Goal: Information Seeking & Learning: Find specific fact

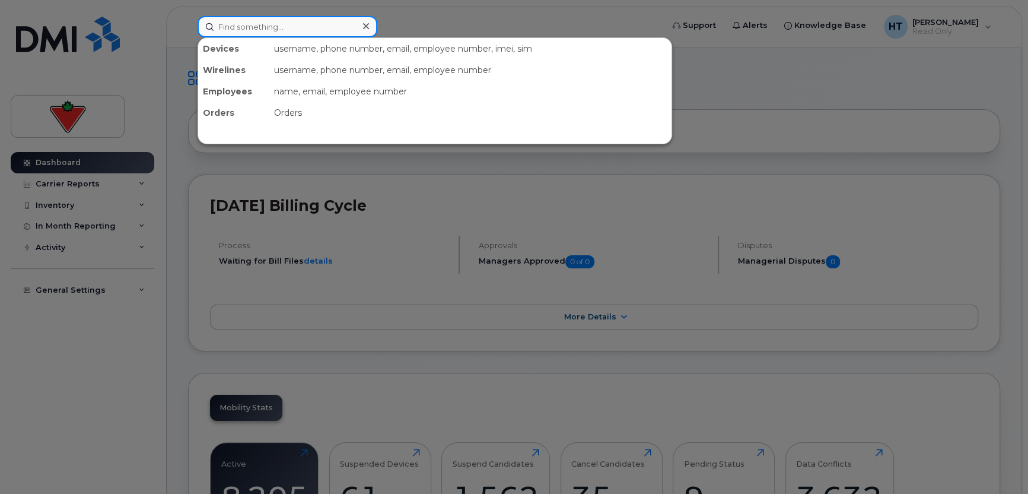
click at [256, 28] on input at bounding box center [288, 26] width 180 height 21
click at [251, 27] on input at bounding box center [288, 26] width 180 height 21
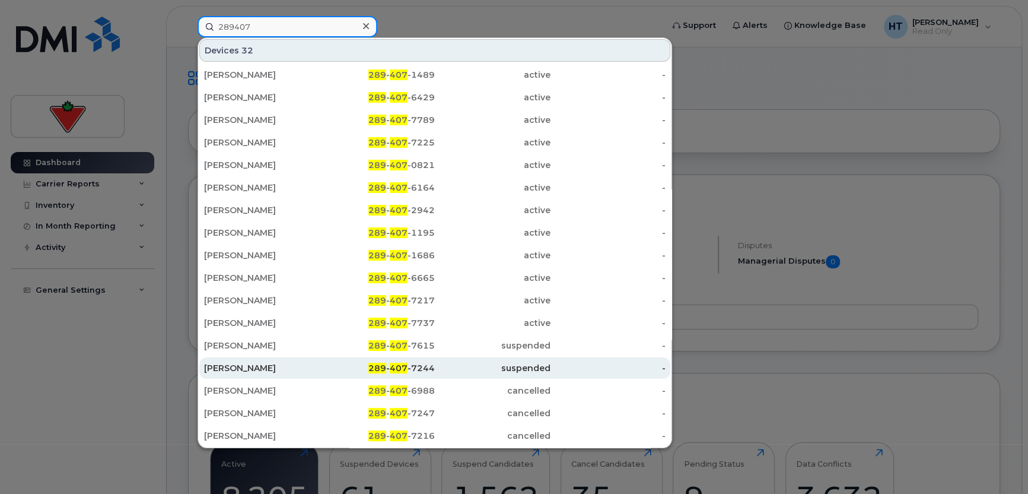
type input "289407"
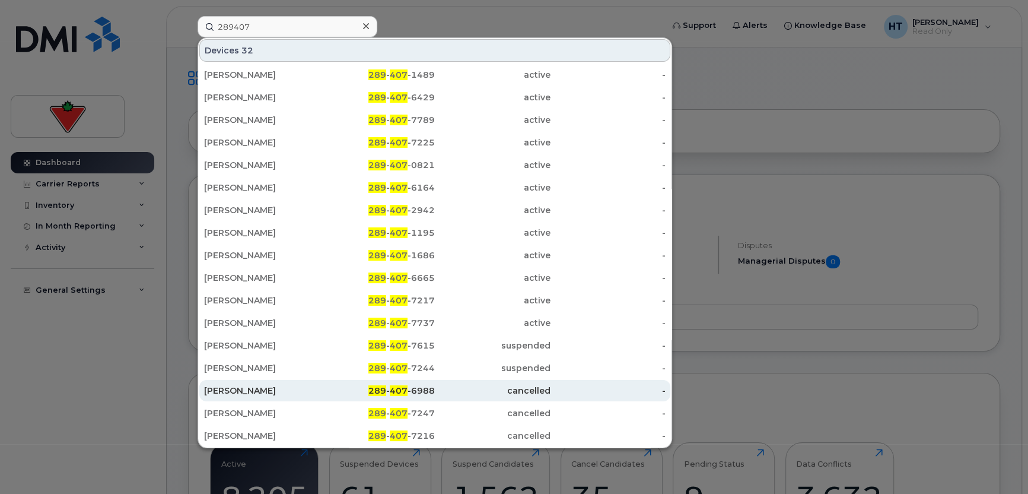
click at [245, 384] on div "[PERSON_NAME]" at bounding box center [262, 390] width 116 height 12
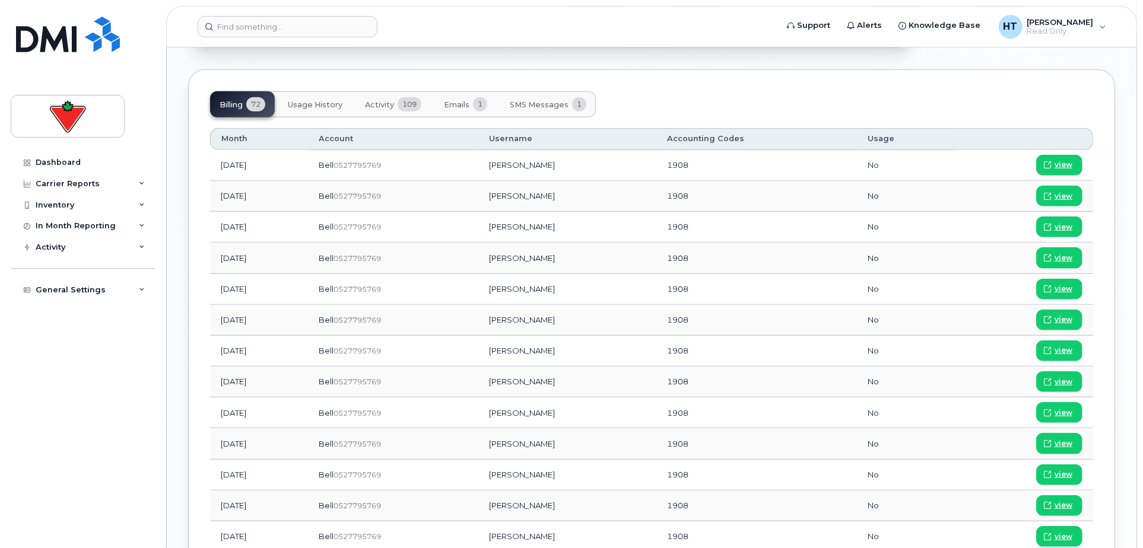
scroll to position [791, 0]
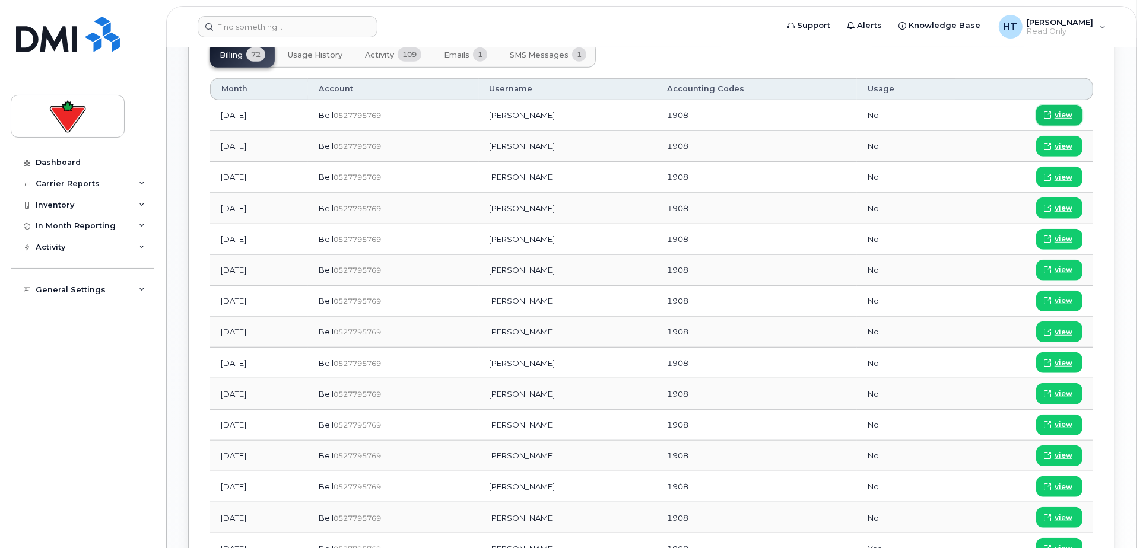
click at [1062, 110] on span "view" at bounding box center [1063, 115] width 18 height 11
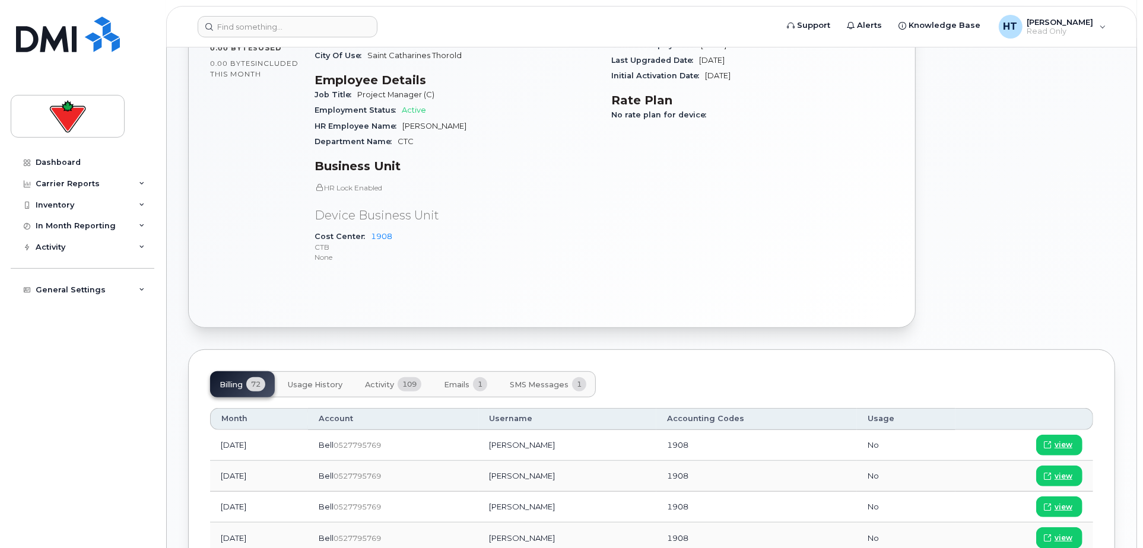
click at [459, 380] on span "Emails" at bounding box center [457, 384] width 26 height 9
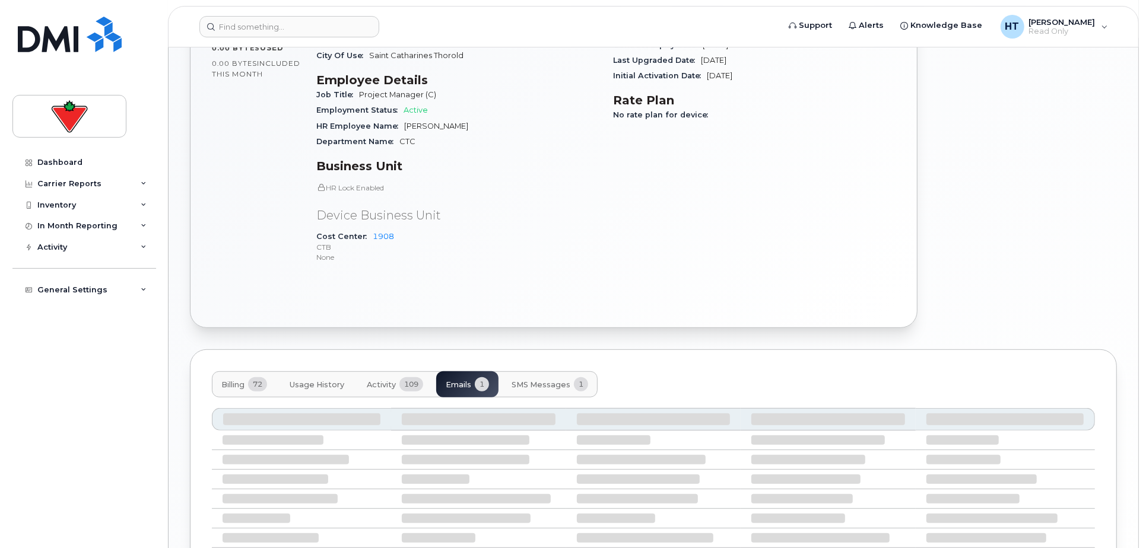
scroll to position [444, 0]
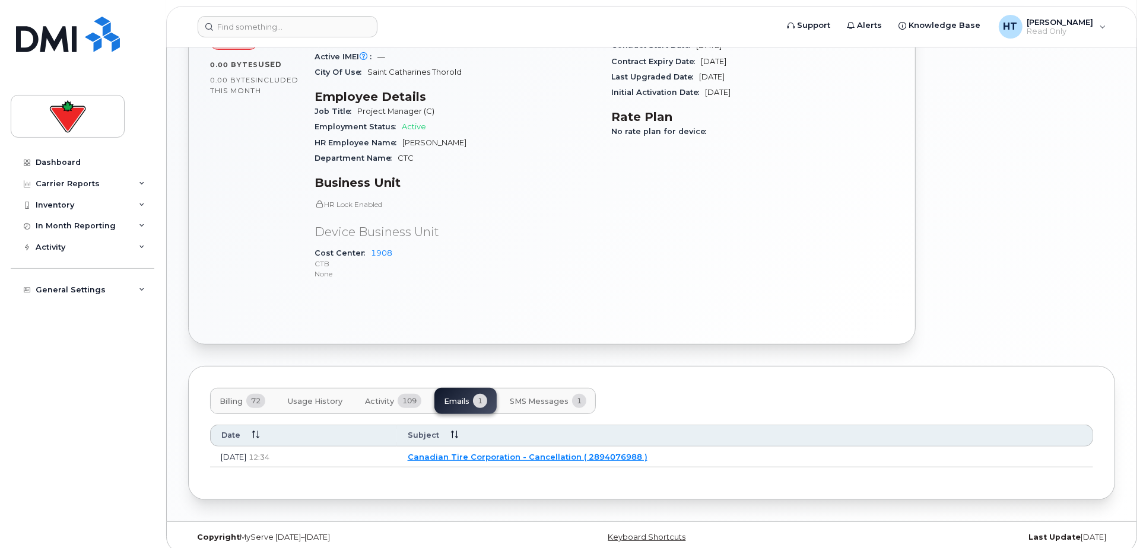
click at [490, 452] on link "Canadian Tire Corporation - Cancellation ( 2894076988 )" at bounding box center [528, 456] width 240 height 9
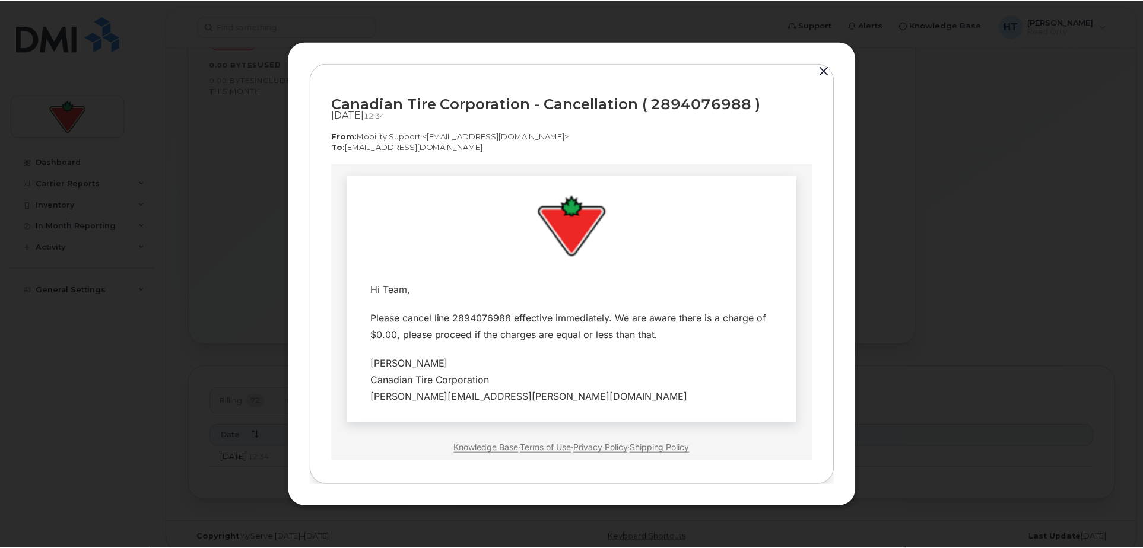
scroll to position [0, 0]
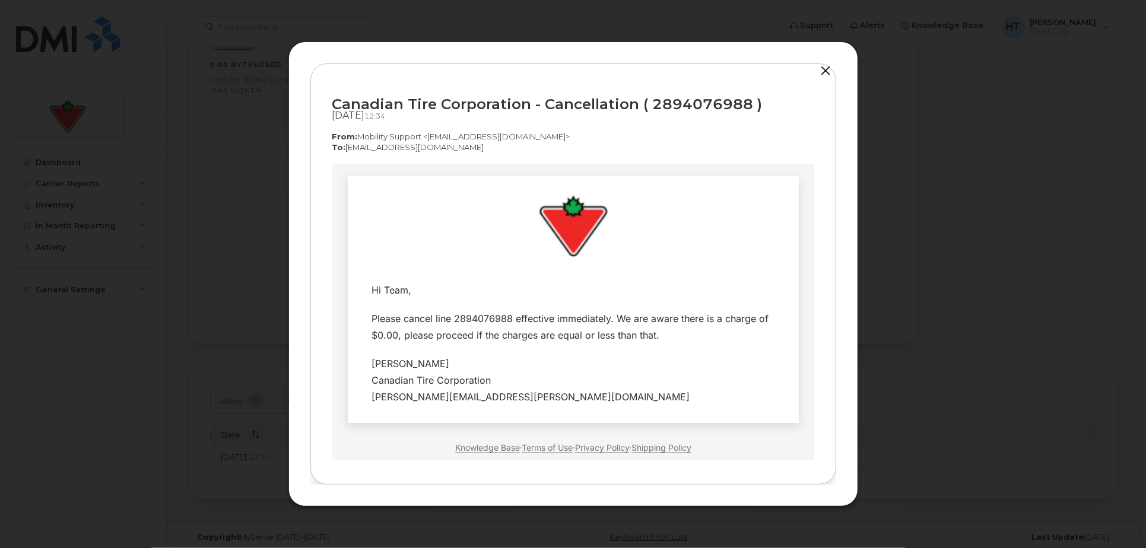
click at [825, 68] on button "button" at bounding box center [826, 71] width 18 height 17
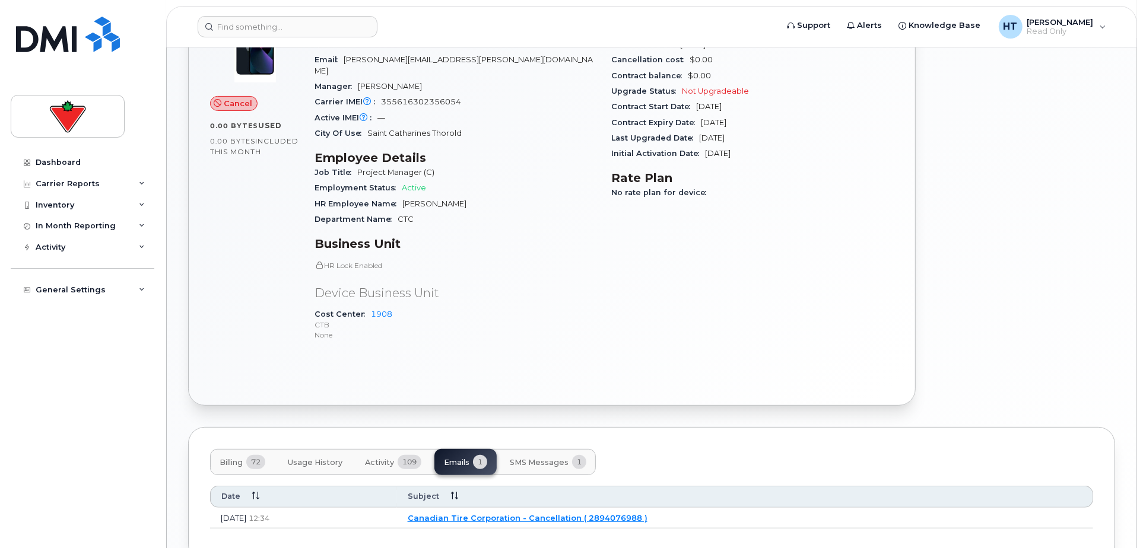
scroll to position [444, 0]
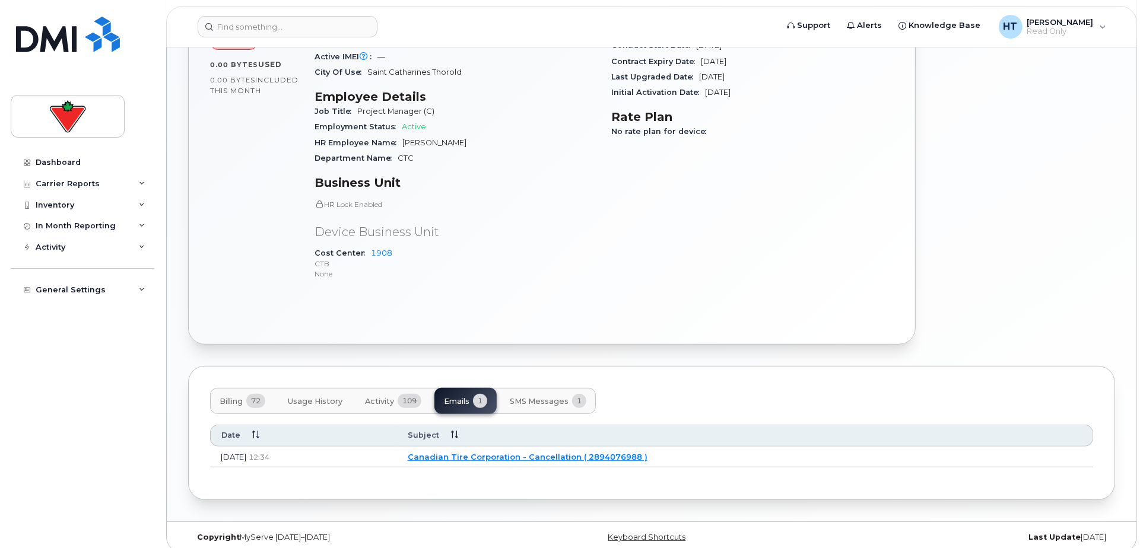
click at [546, 397] on span "SMS Messages" at bounding box center [539, 401] width 59 height 9
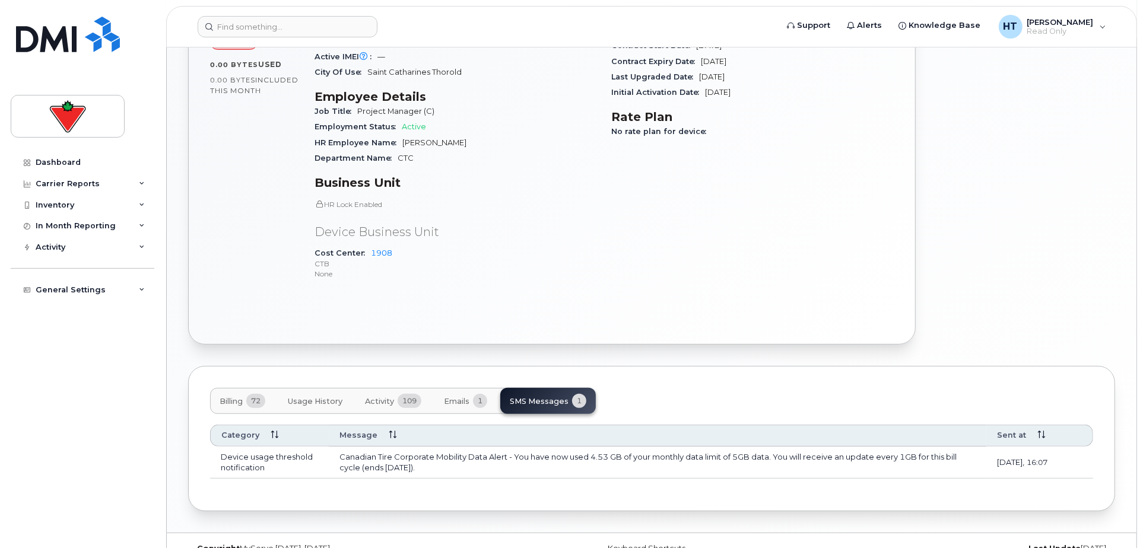
click at [325, 397] on span "Usage History" at bounding box center [315, 401] width 55 height 9
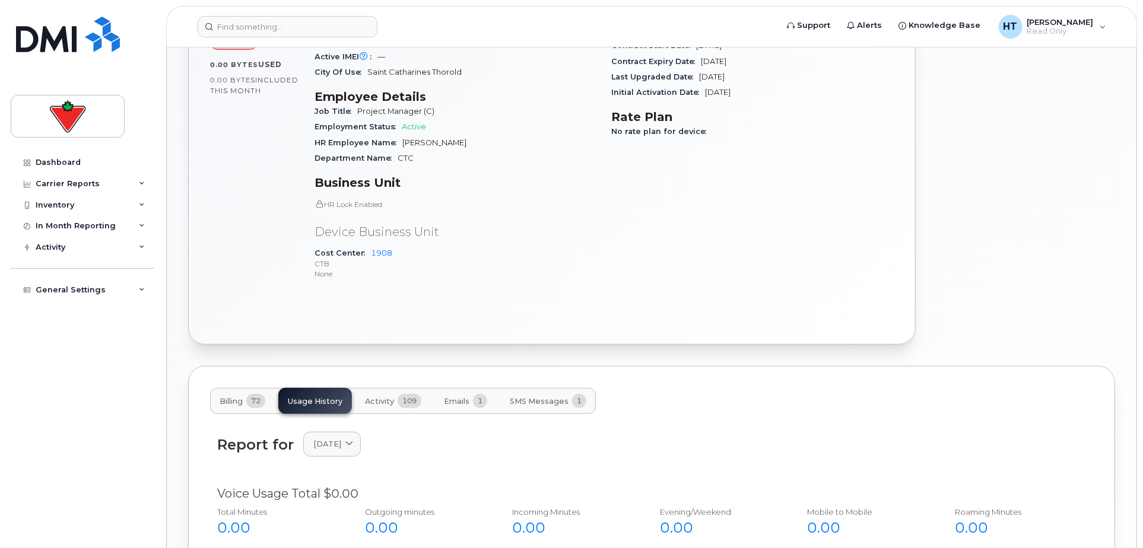
click at [223, 397] on span "Billing" at bounding box center [231, 401] width 23 height 9
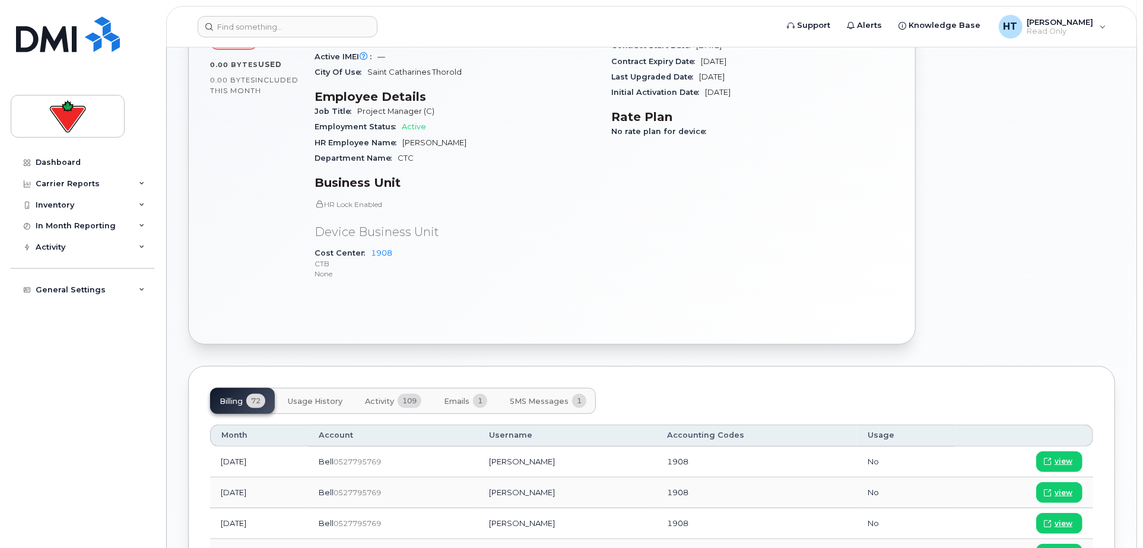
click at [767, 388] on div "Billing 72 Usage History Activity 109 Emails 1 SMS Messages 1" at bounding box center [651, 401] width 883 height 26
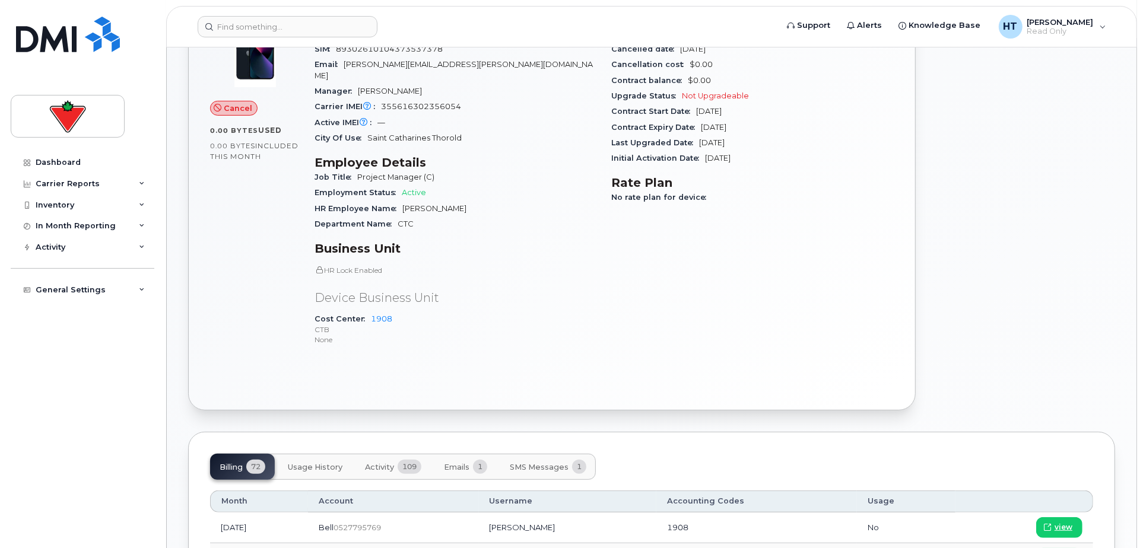
scroll to position [49, 0]
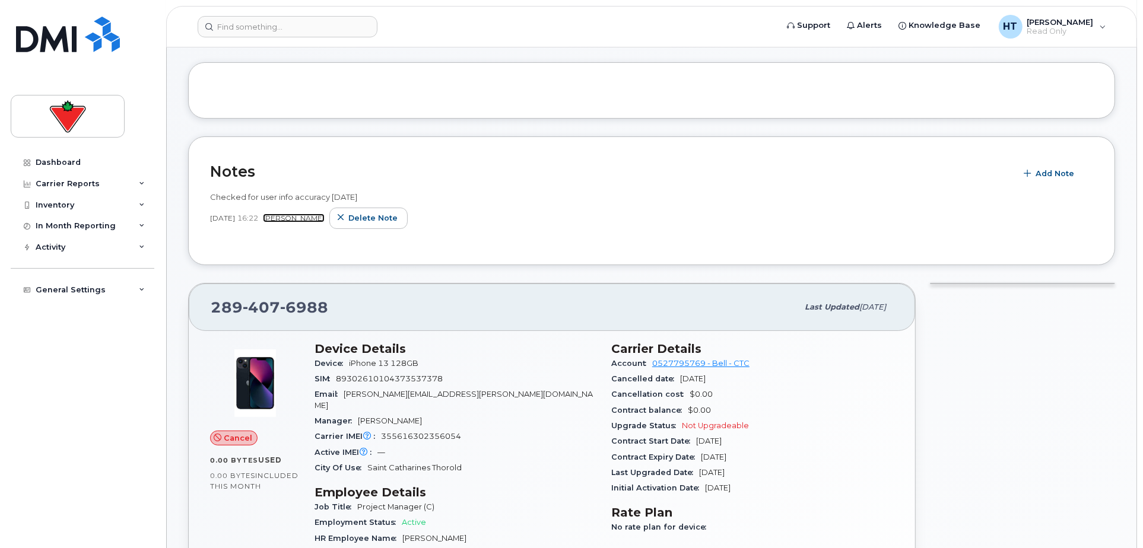
click at [301, 216] on link "[PERSON_NAME]" at bounding box center [294, 218] width 62 height 9
drag, startPoint x: 329, startPoint y: 306, endPoint x: 210, endPoint y: 306, distance: 118.7
click at [211, 306] on div "[PHONE_NUMBER]" at bounding box center [504, 307] width 587 height 25
